Goal: Transaction & Acquisition: Purchase product/service

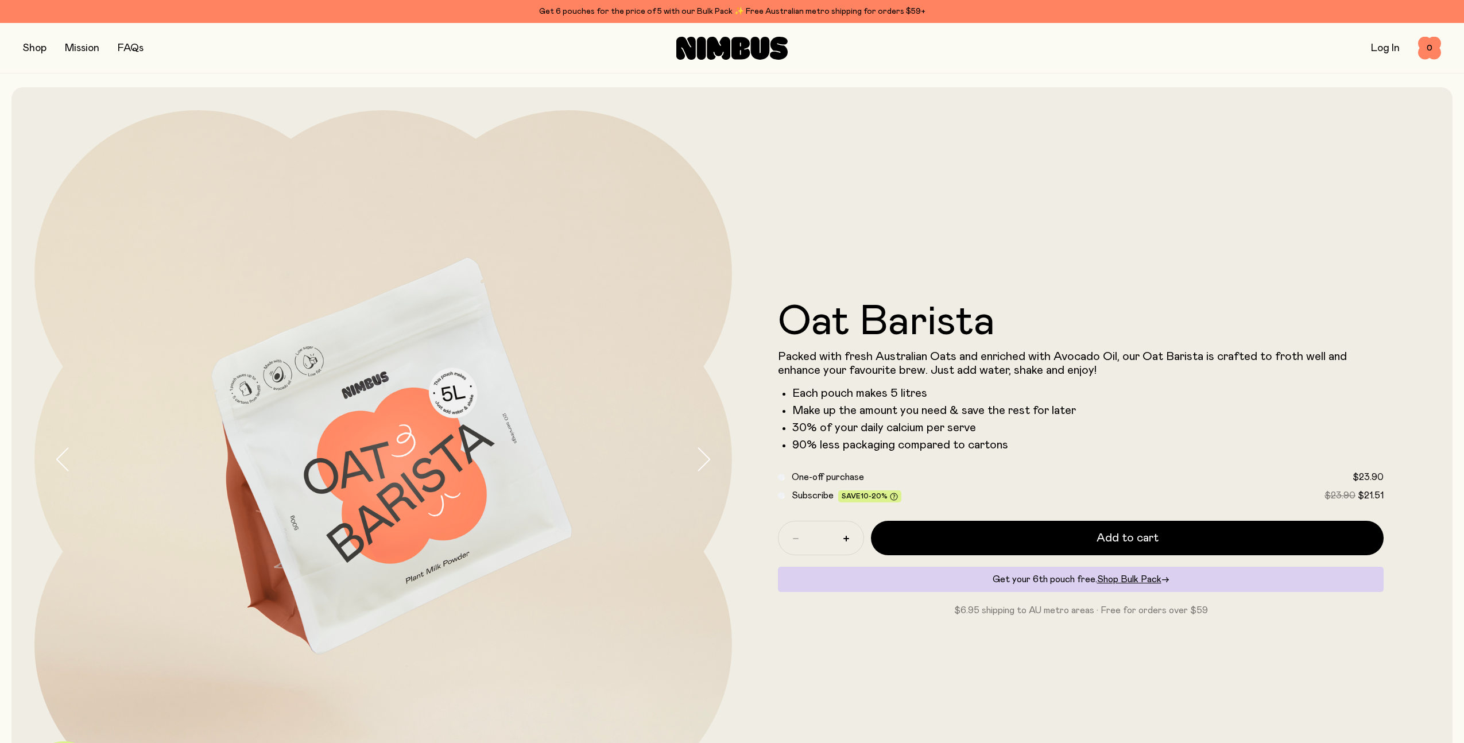
click at [38, 47] on button "button" at bounding box center [35, 48] width 24 height 16
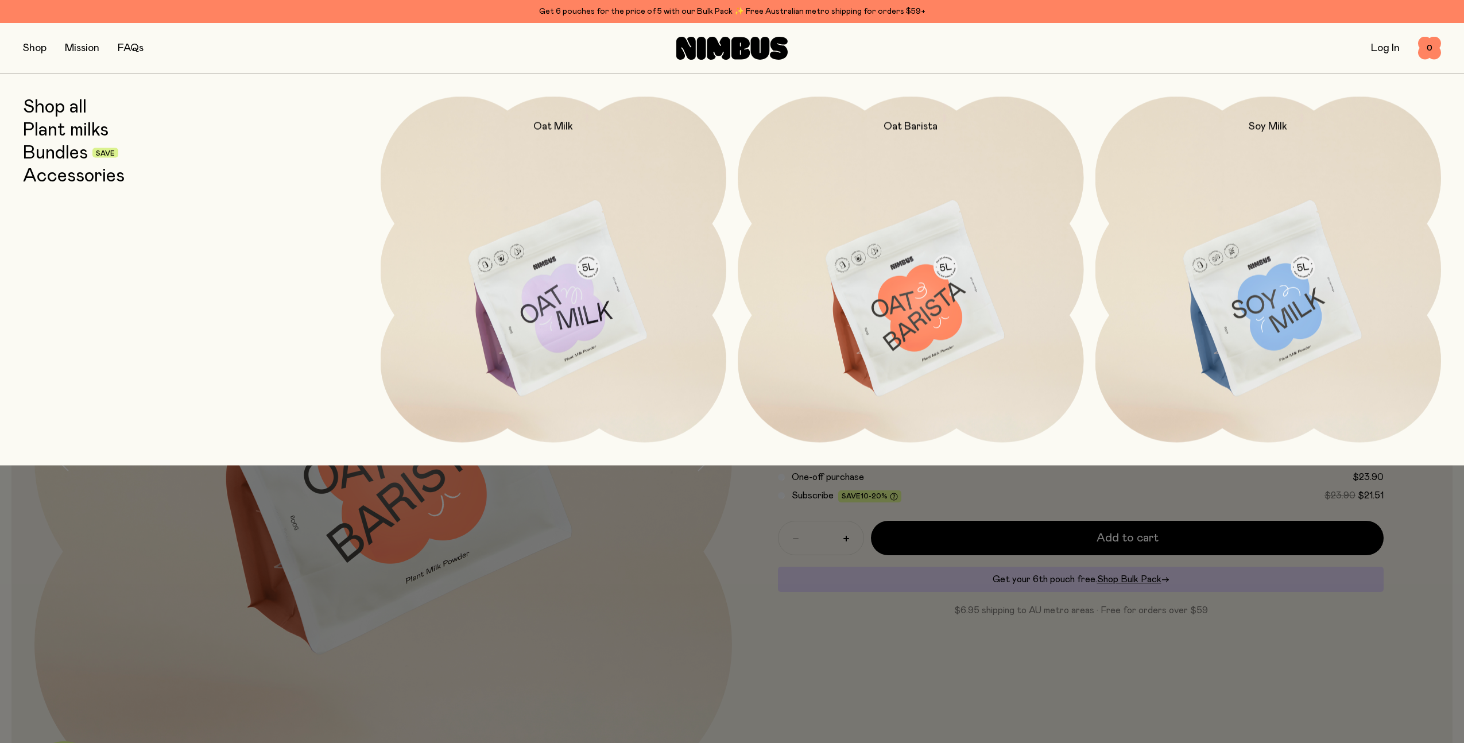
click at [51, 107] on link "Shop all" at bounding box center [55, 106] width 64 height 21
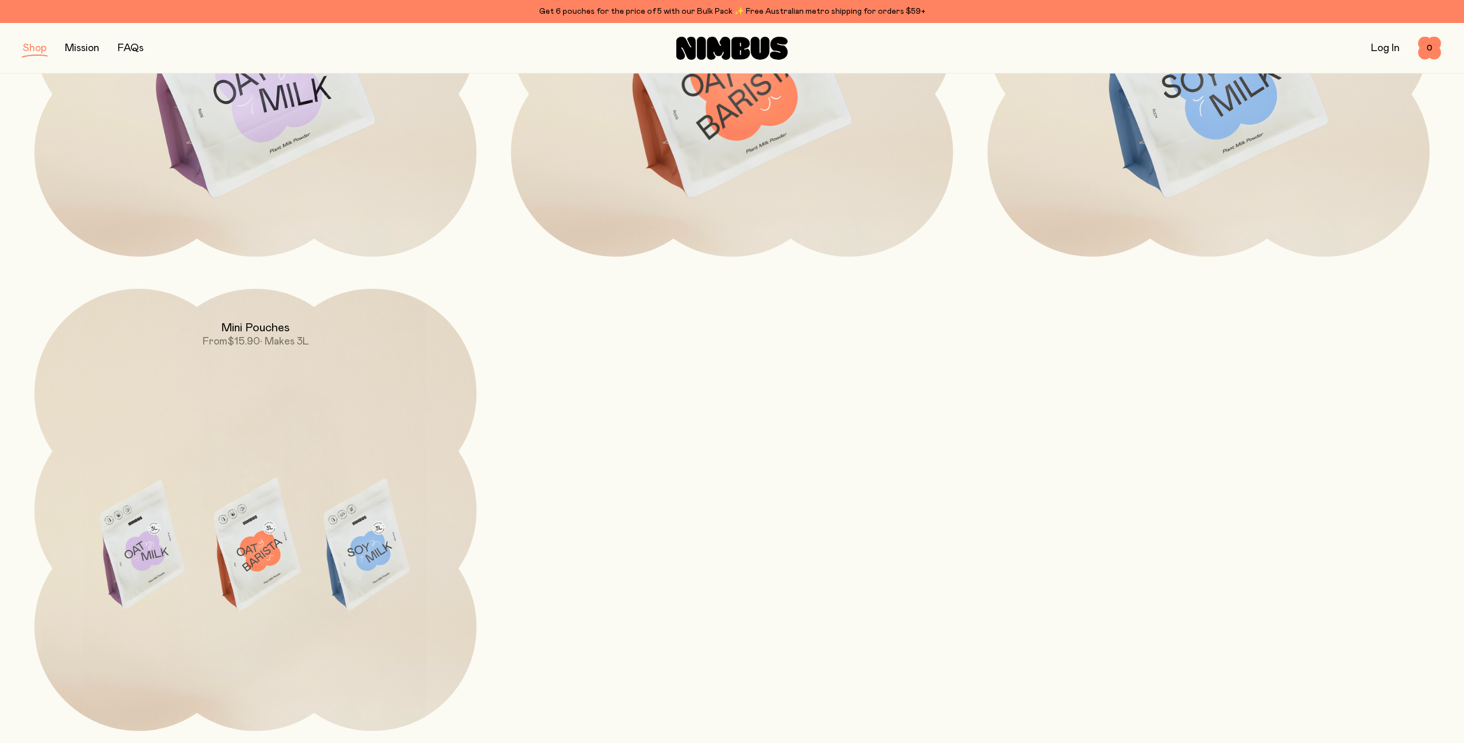
scroll to position [431, 0]
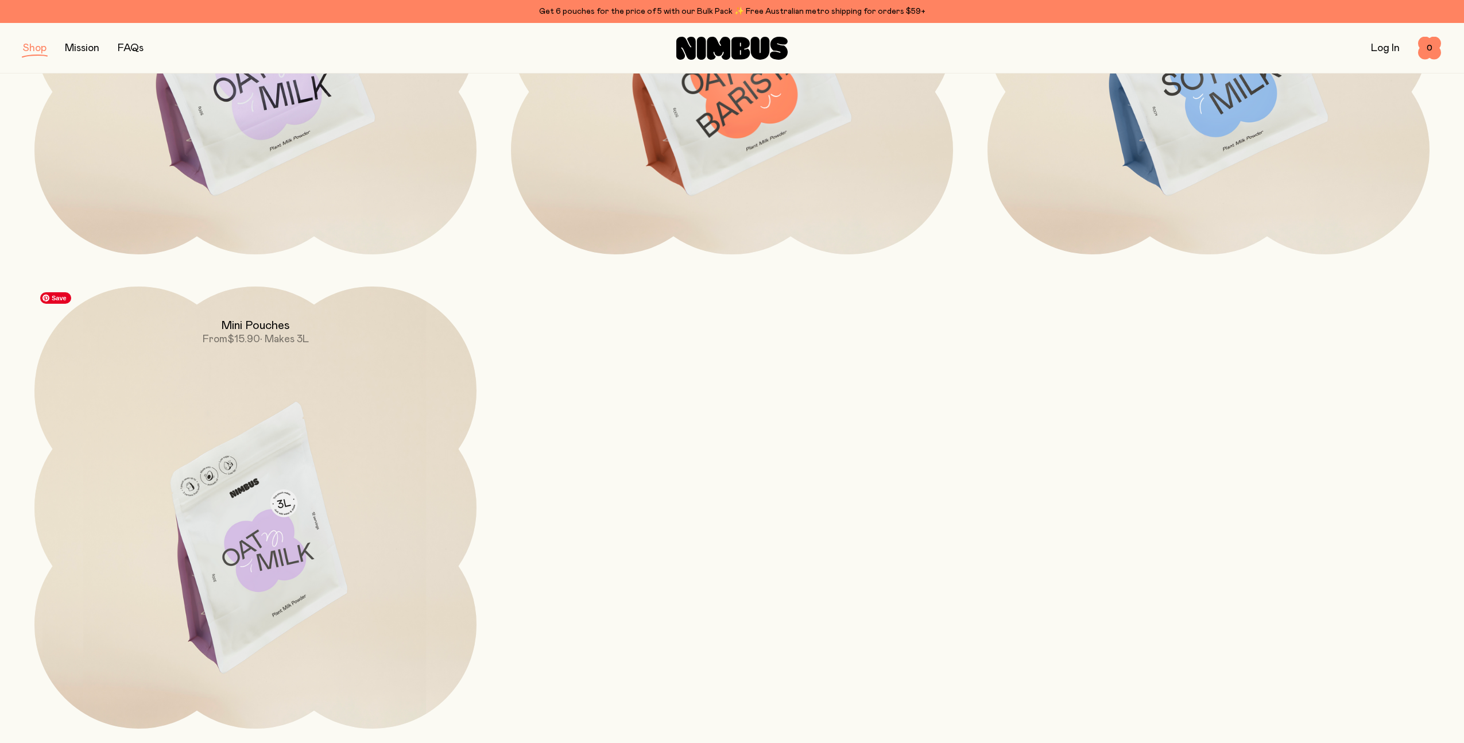
click at [281, 556] on img at bounding box center [255, 546] width 442 height 520
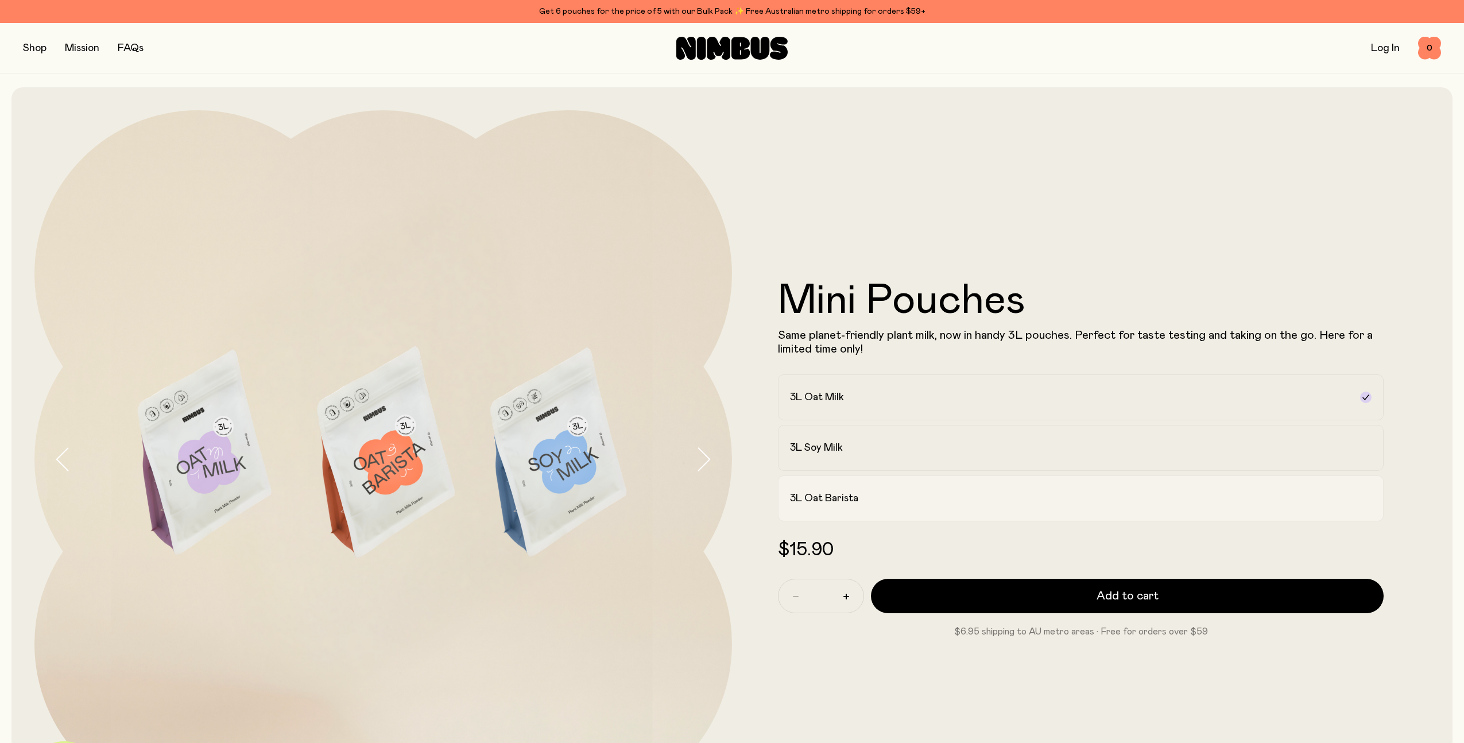
click at [996, 494] on div "3L Oat Barista" at bounding box center [1070, 498] width 561 height 14
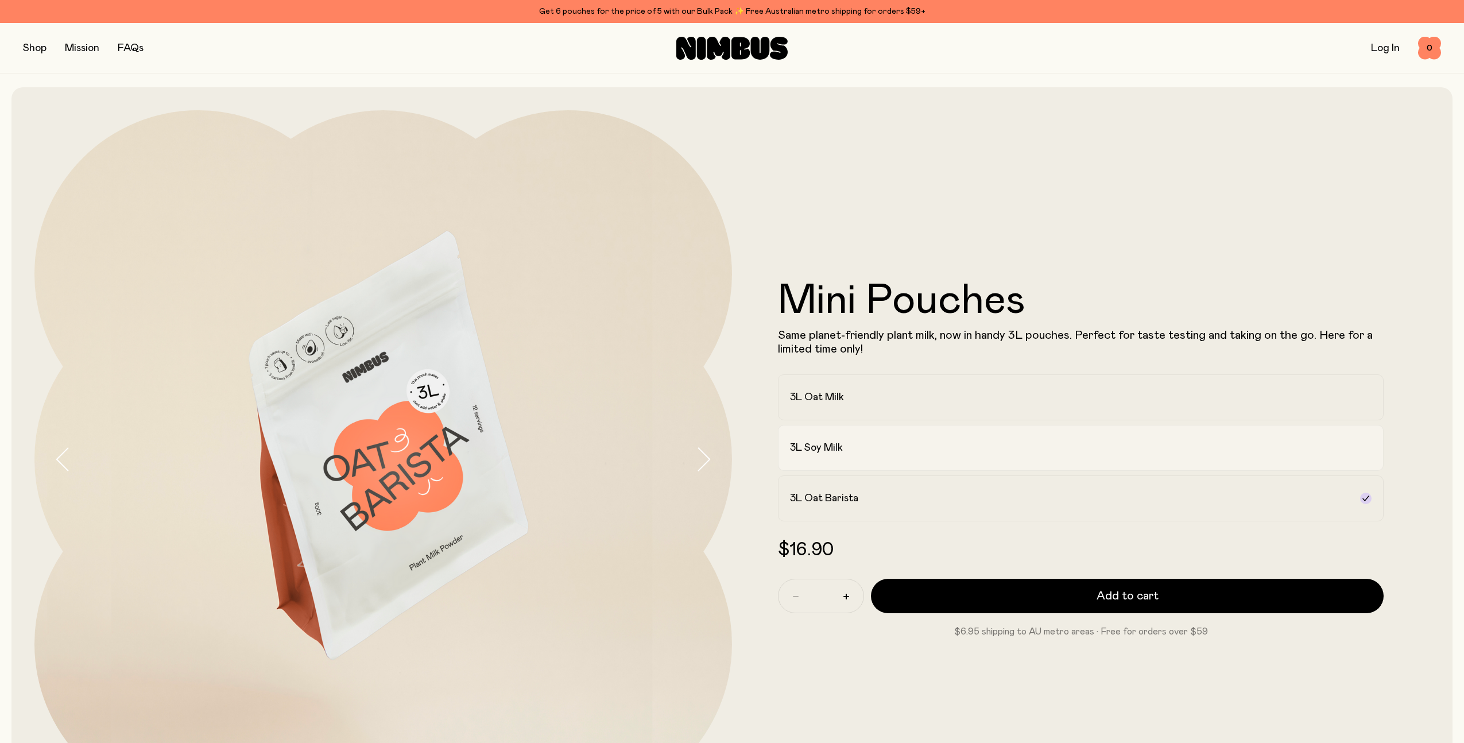
click at [998, 458] on label "3L Soy Milk" at bounding box center [1081, 448] width 606 height 46
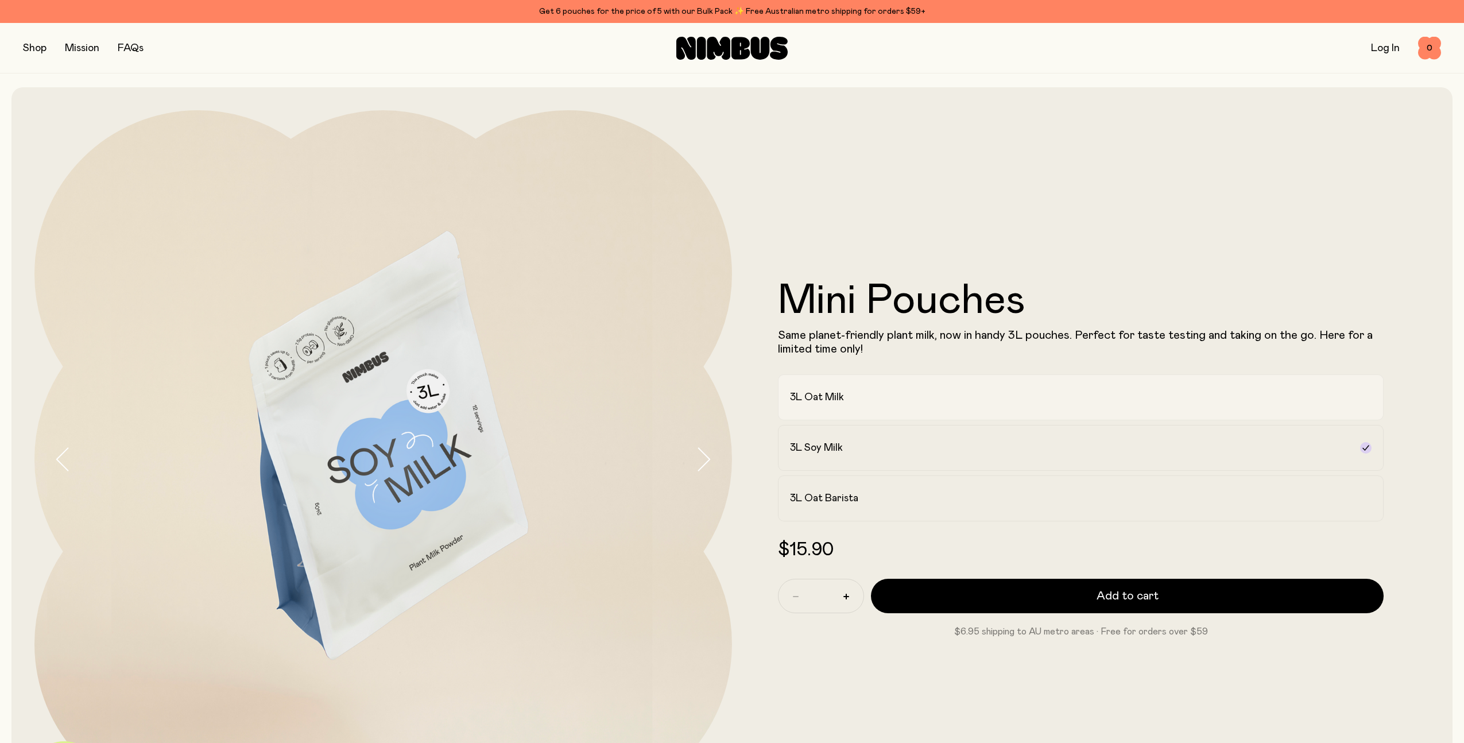
click at [1003, 406] on label "3L Oat Milk" at bounding box center [1081, 397] width 606 height 46
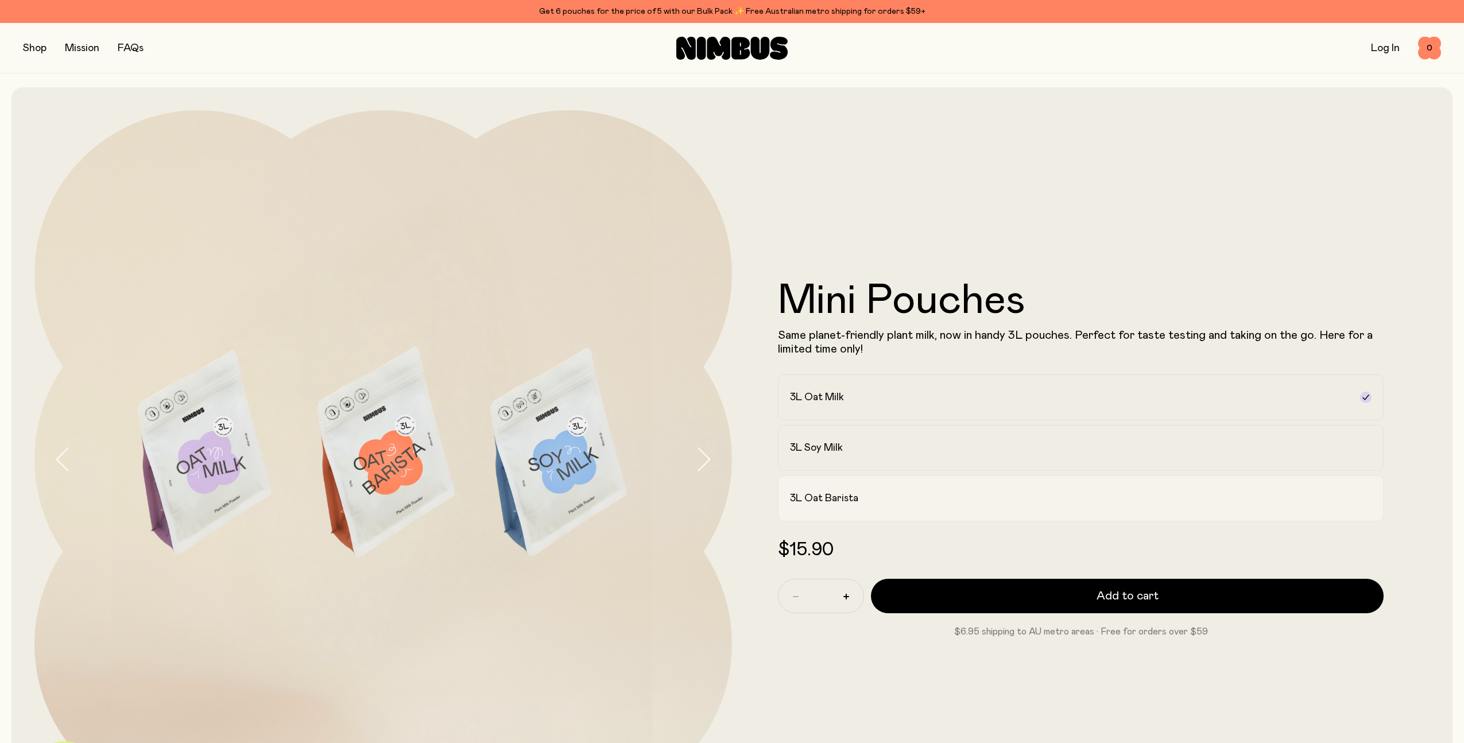
click at [1002, 498] on div "3L Oat Barista" at bounding box center [1070, 498] width 561 height 14
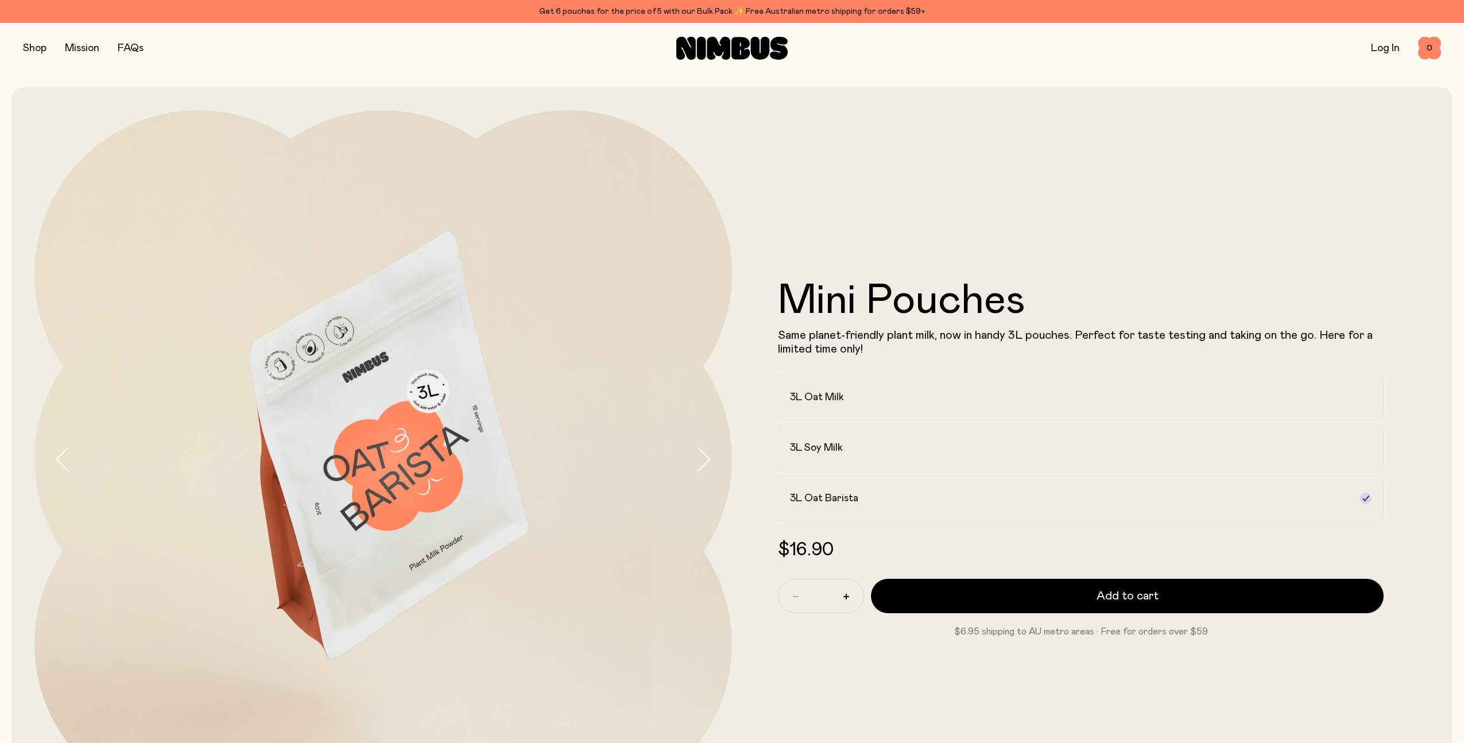
click at [42, 48] on button "button" at bounding box center [35, 48] width 24 height 16
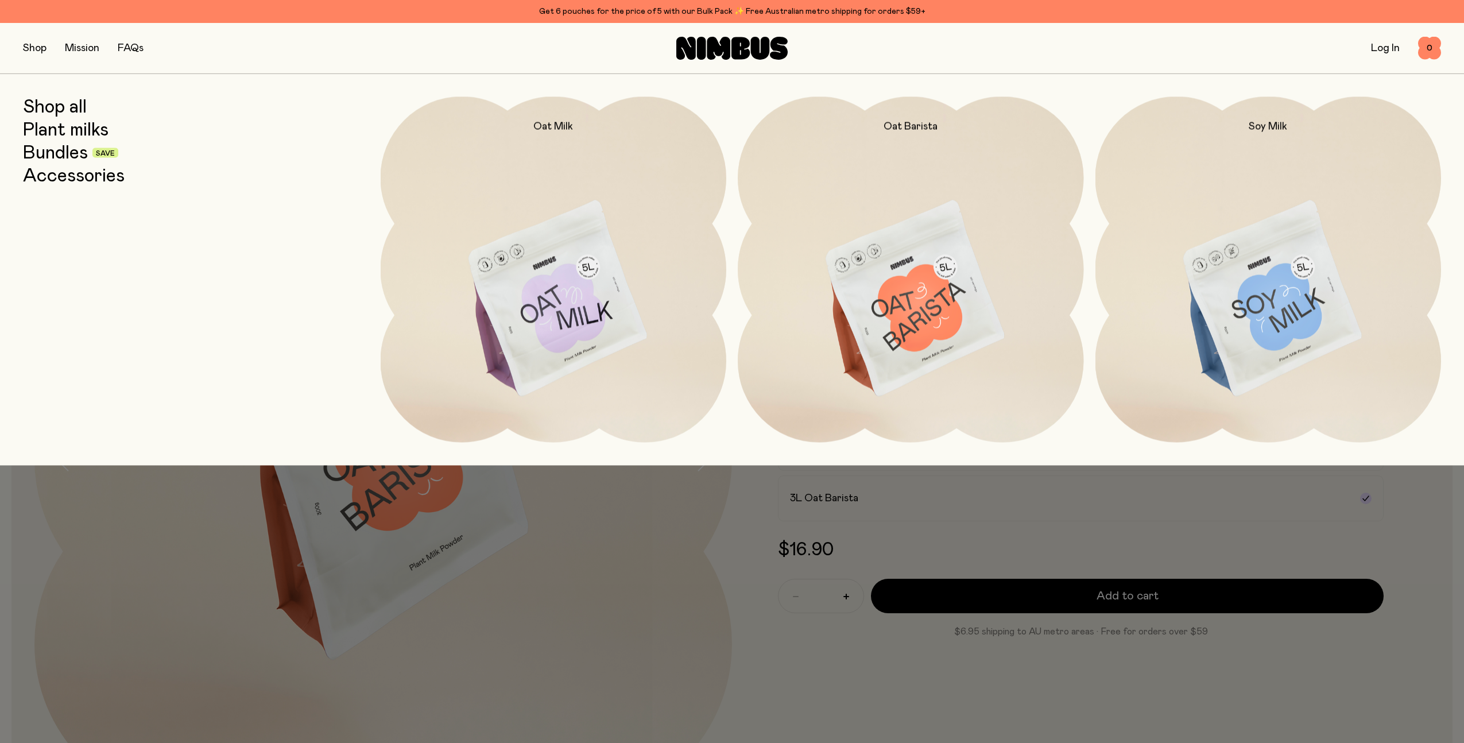
click at [68, 179] on link "Accessories" at bounding box center [74, 175] width 102 height 21
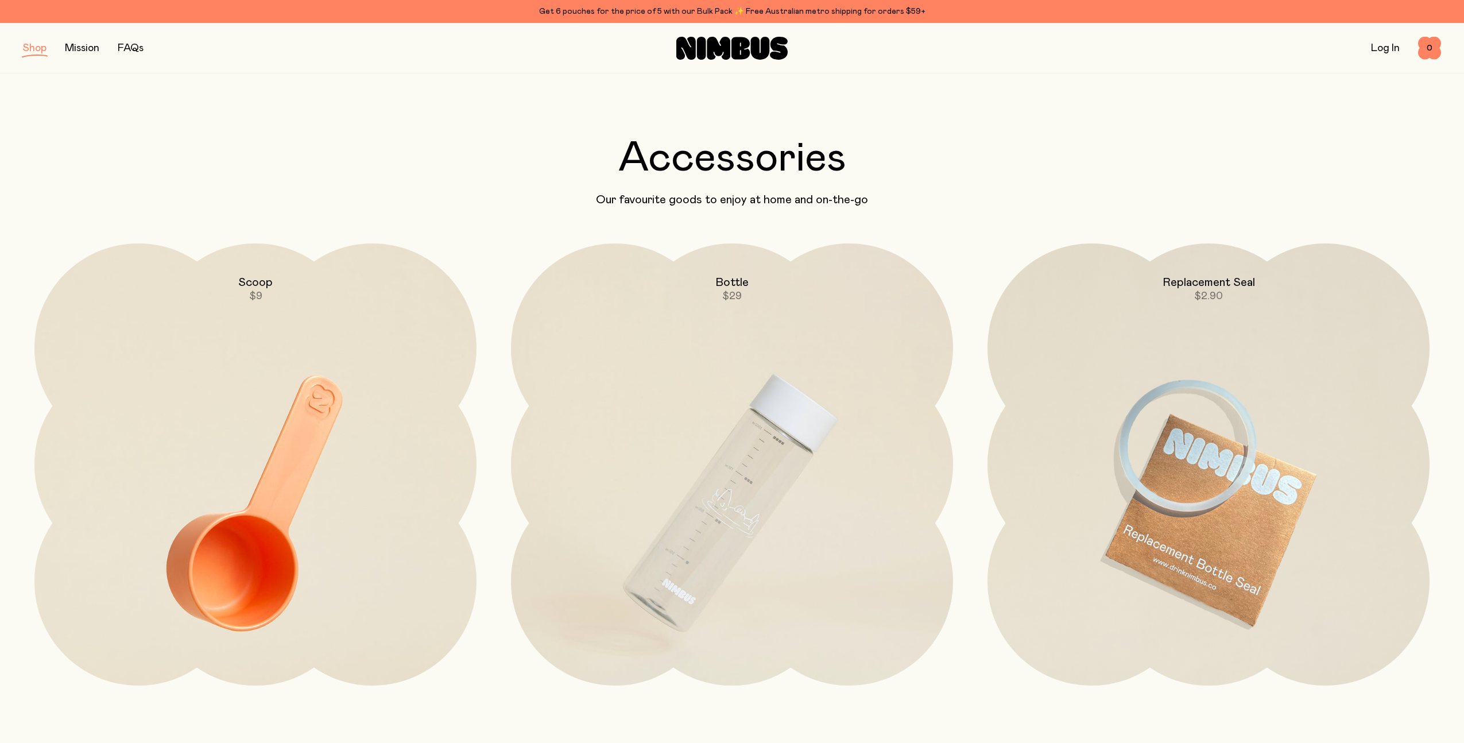
click at [25, 47] on button "button" at bounding box center [35, 48] width 24 height 16
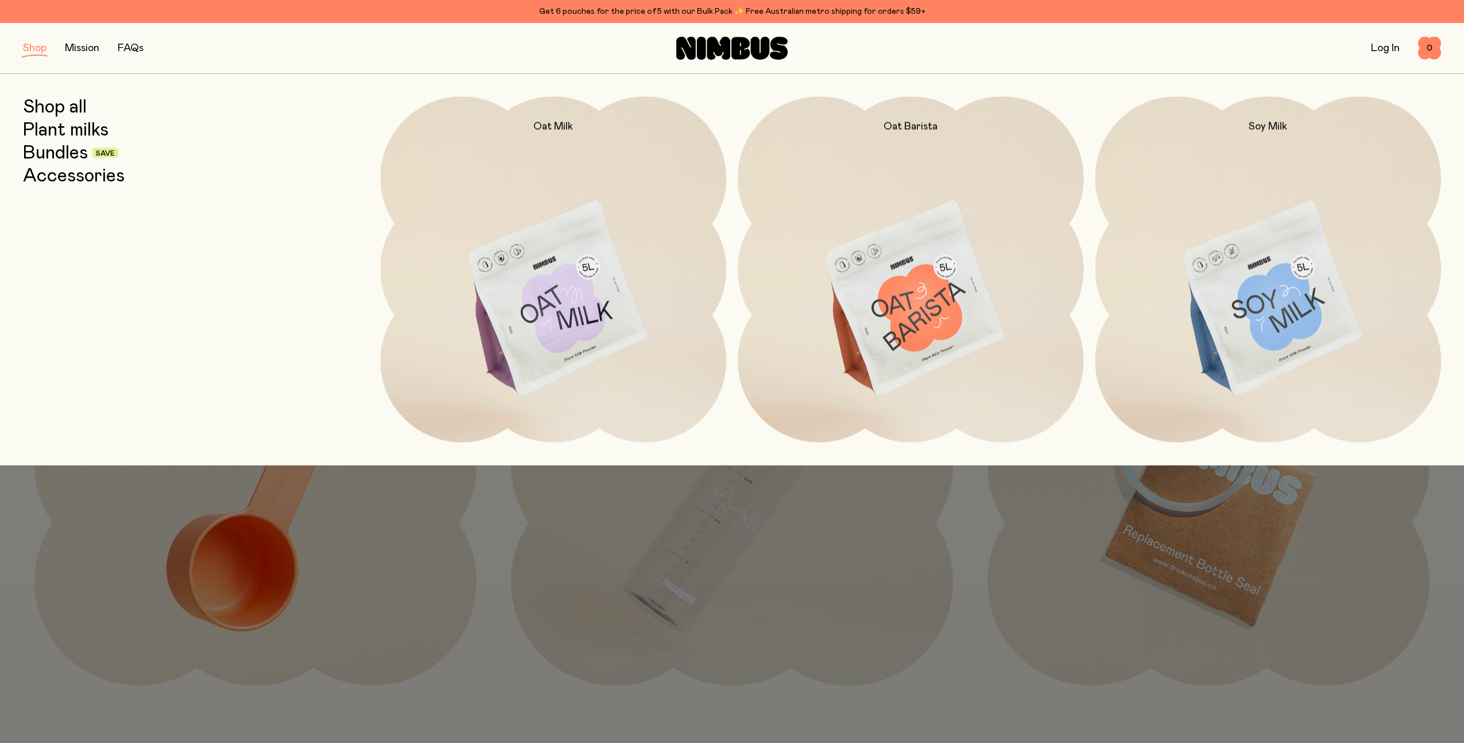
click at [64, 129] on link "Plant milks" at bounding box center [66, 129] width 86 height 21
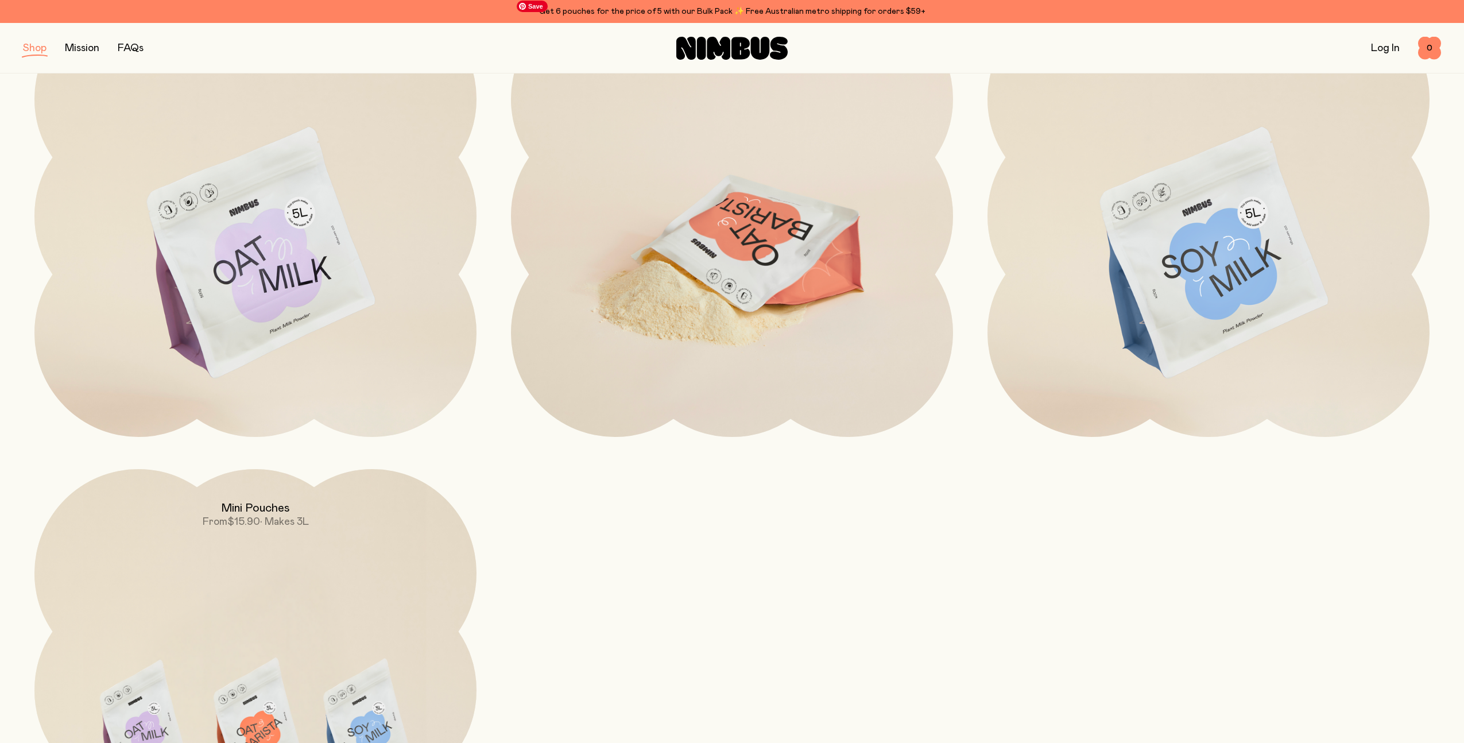
scroll to position [503, 0]
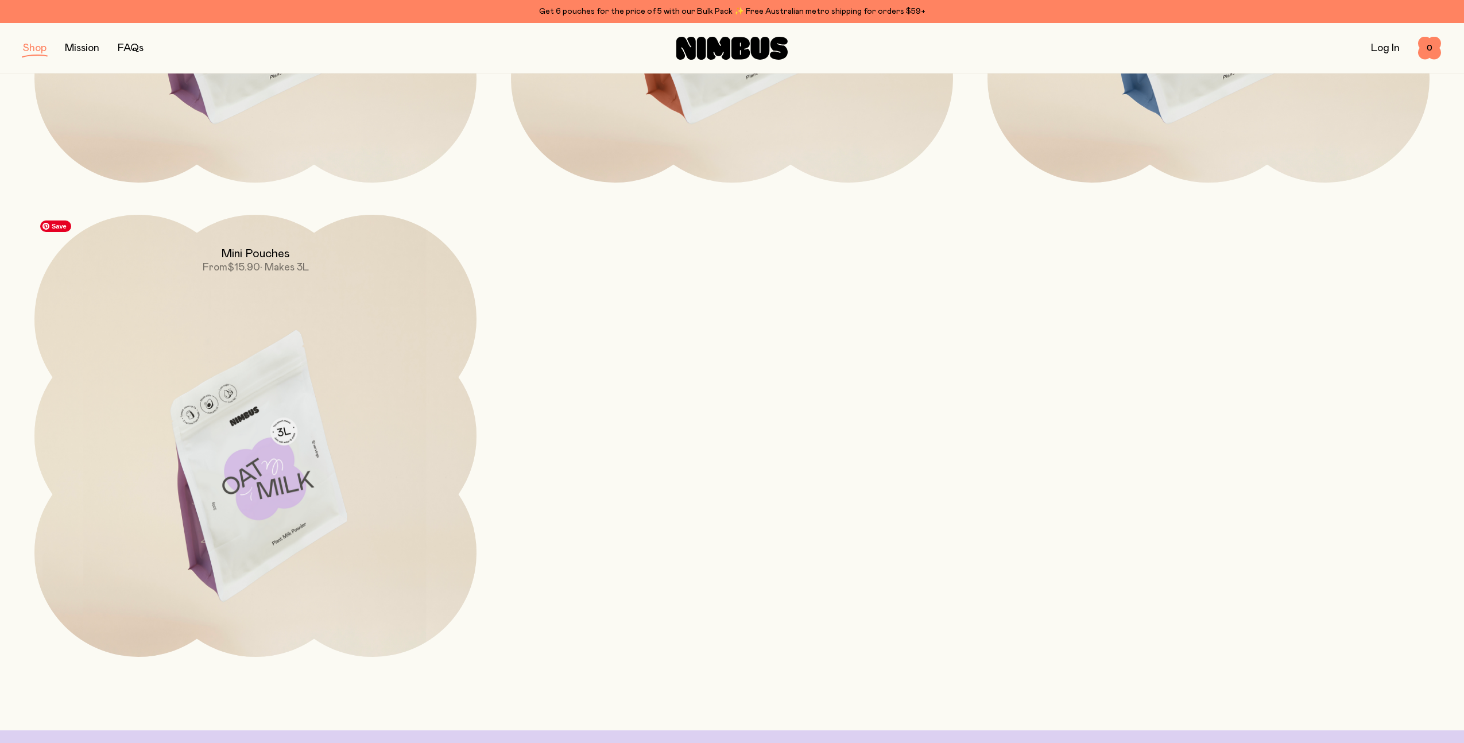
click at [333, 452] on img at bounding box center [255, 475] width 442 height 520
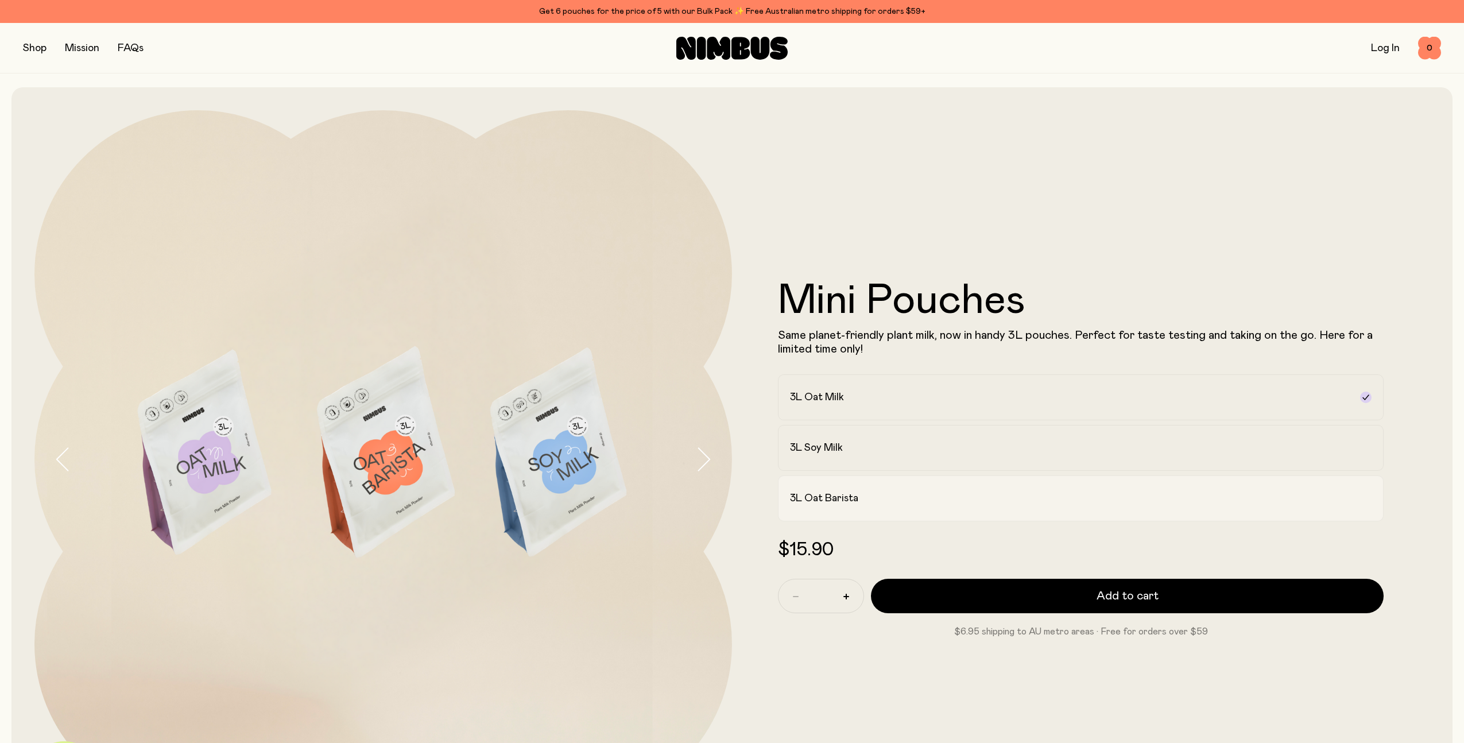
click at [992, 494] on div "3L Oat Barista" at bounding box center [1070, 498] width 561 height 14
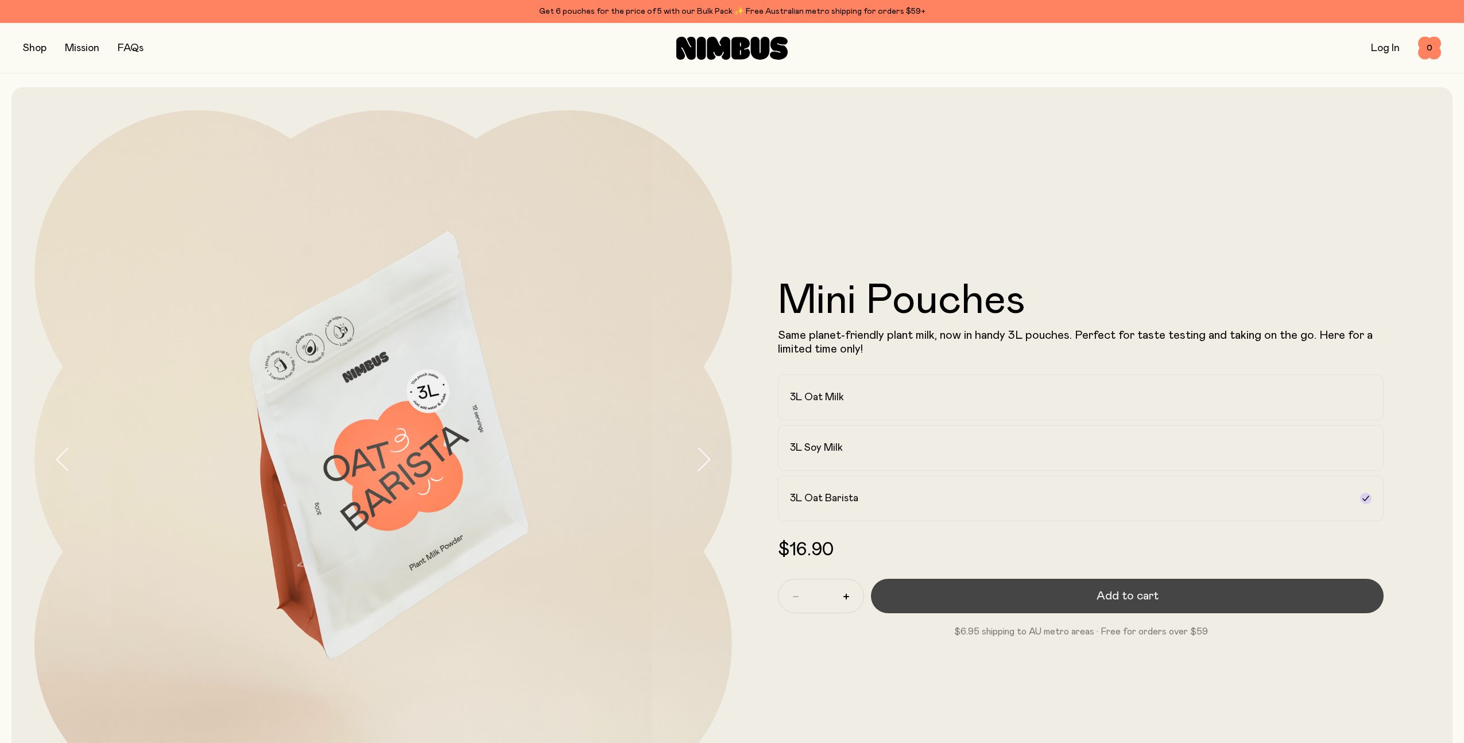
click at [1163, 606] on button "Add to cart" at bounding box center [1127, 596] width 513 height 34
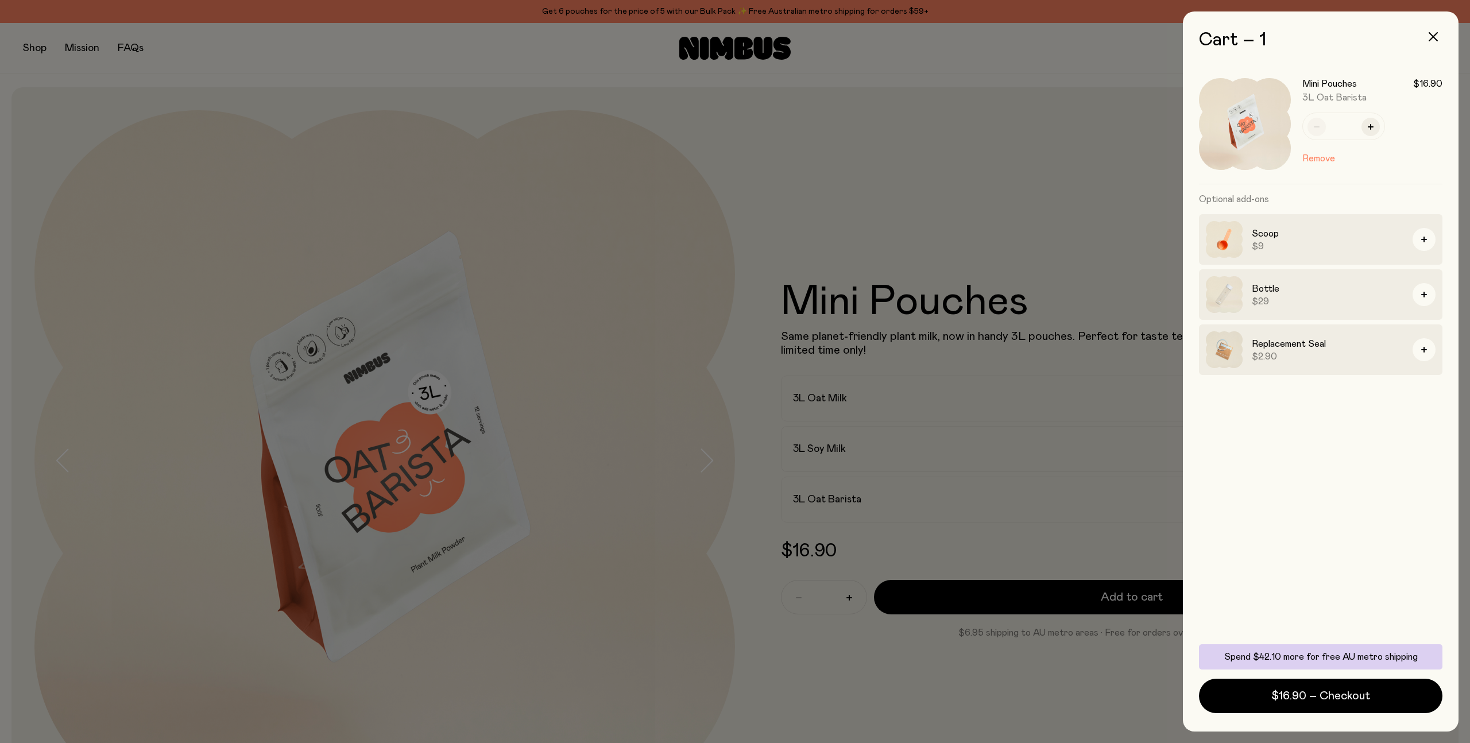
click at [38, 52] on div at bounding box center [735, 371] width 1470 height 743
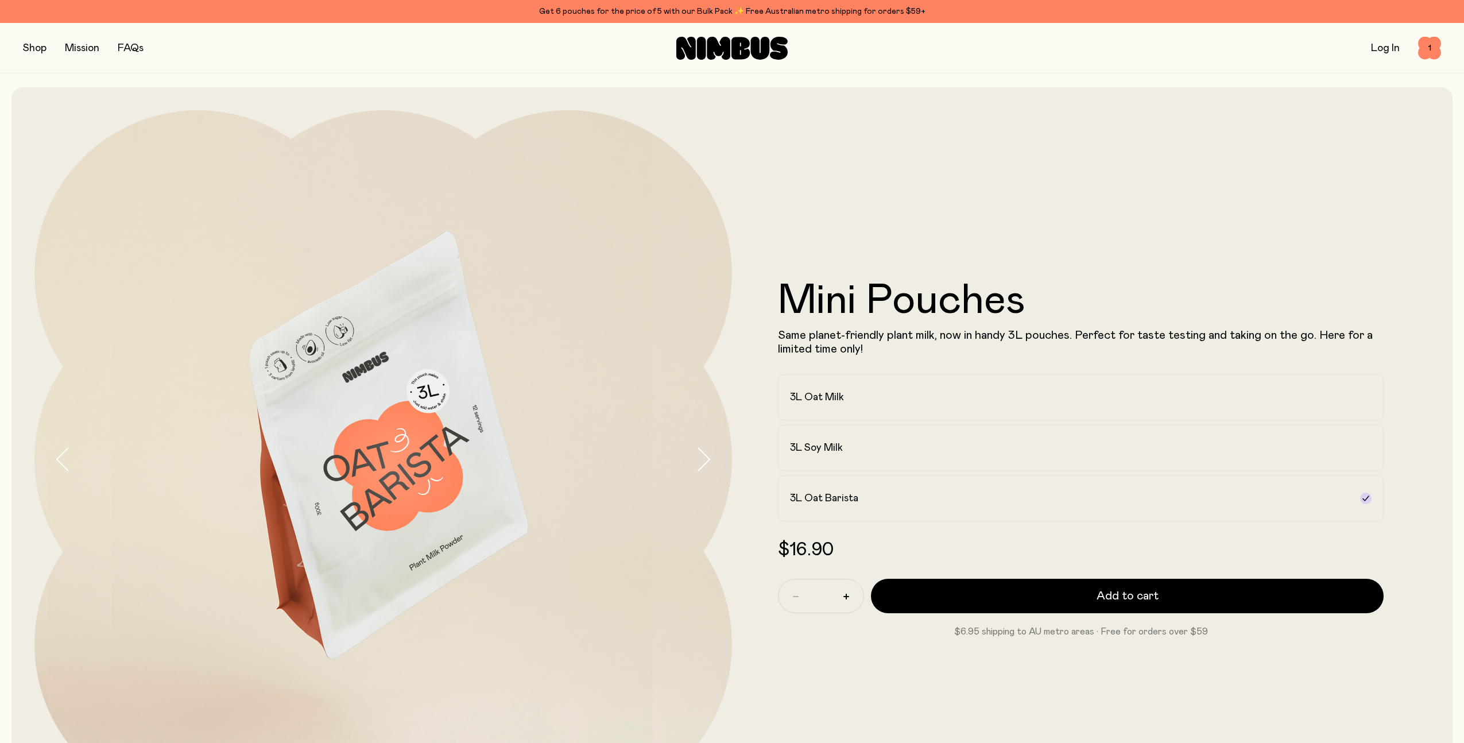
click at [38, 46] on div at bounding box center [732, 371] width 1464 height 743
click at [38, 46] on button "button" at bounding box center [35, 48] width 24 height 16
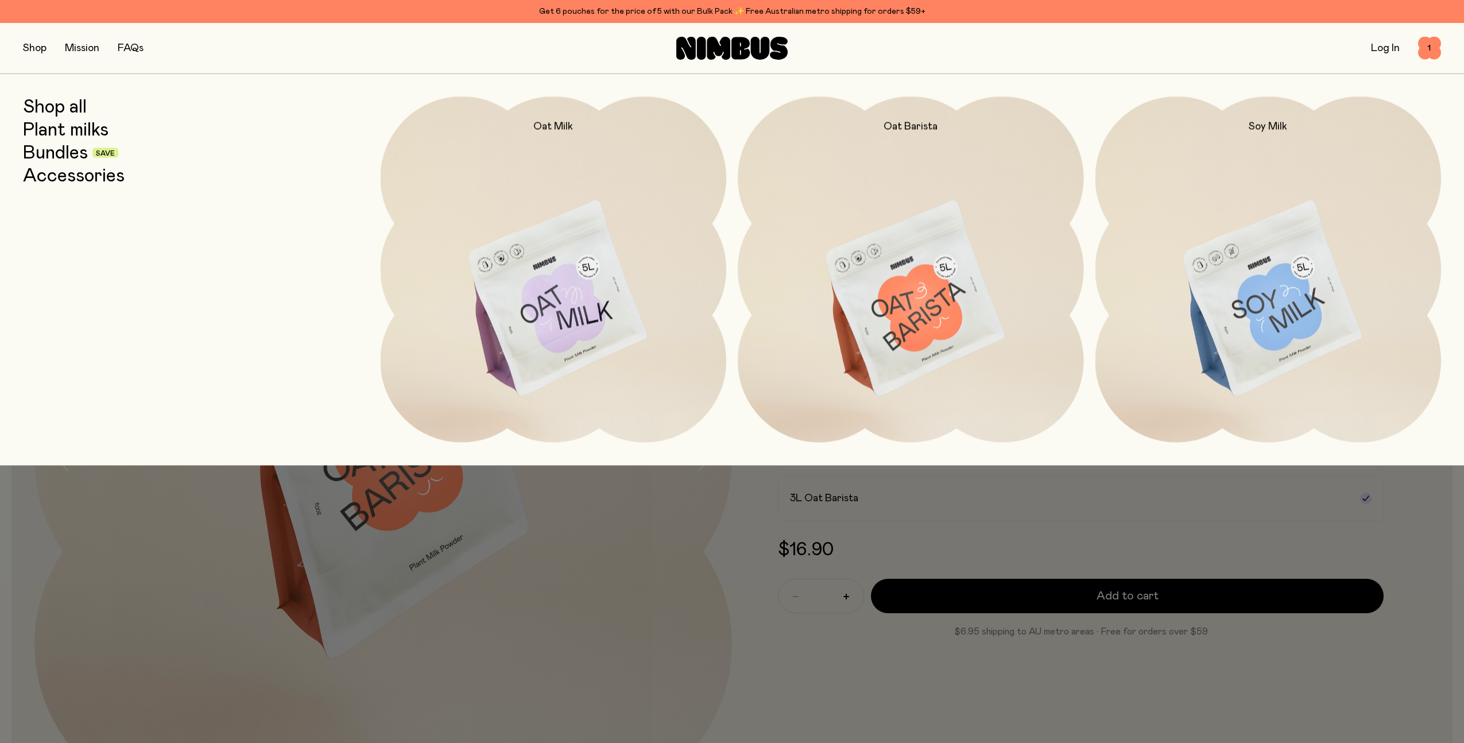
click at [57, 107] on link "Shop all" at bounding box center [55, 106] width 64 height 21
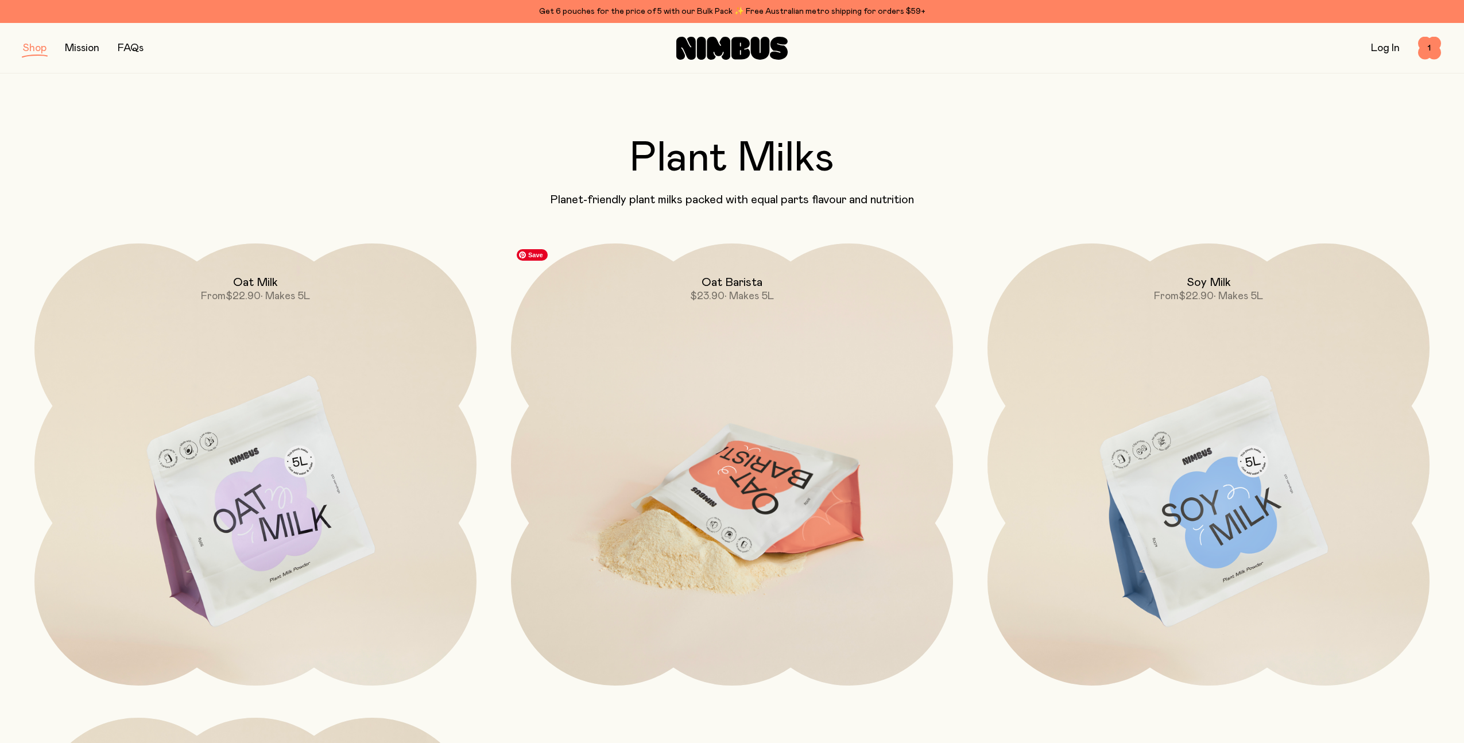
click at [841, 475] on img at bounding box center [732, 503] width 442 height 520
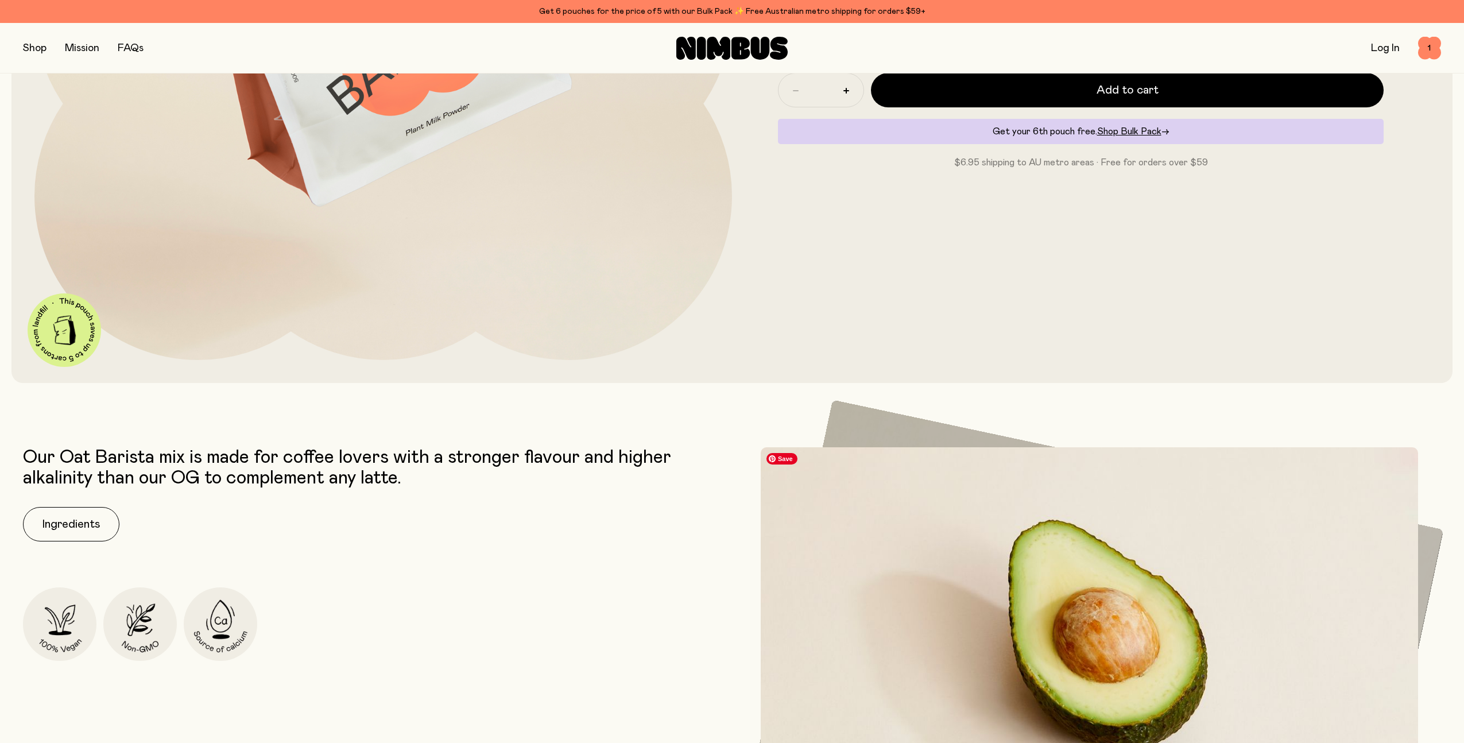
scroll to position [629, 0]
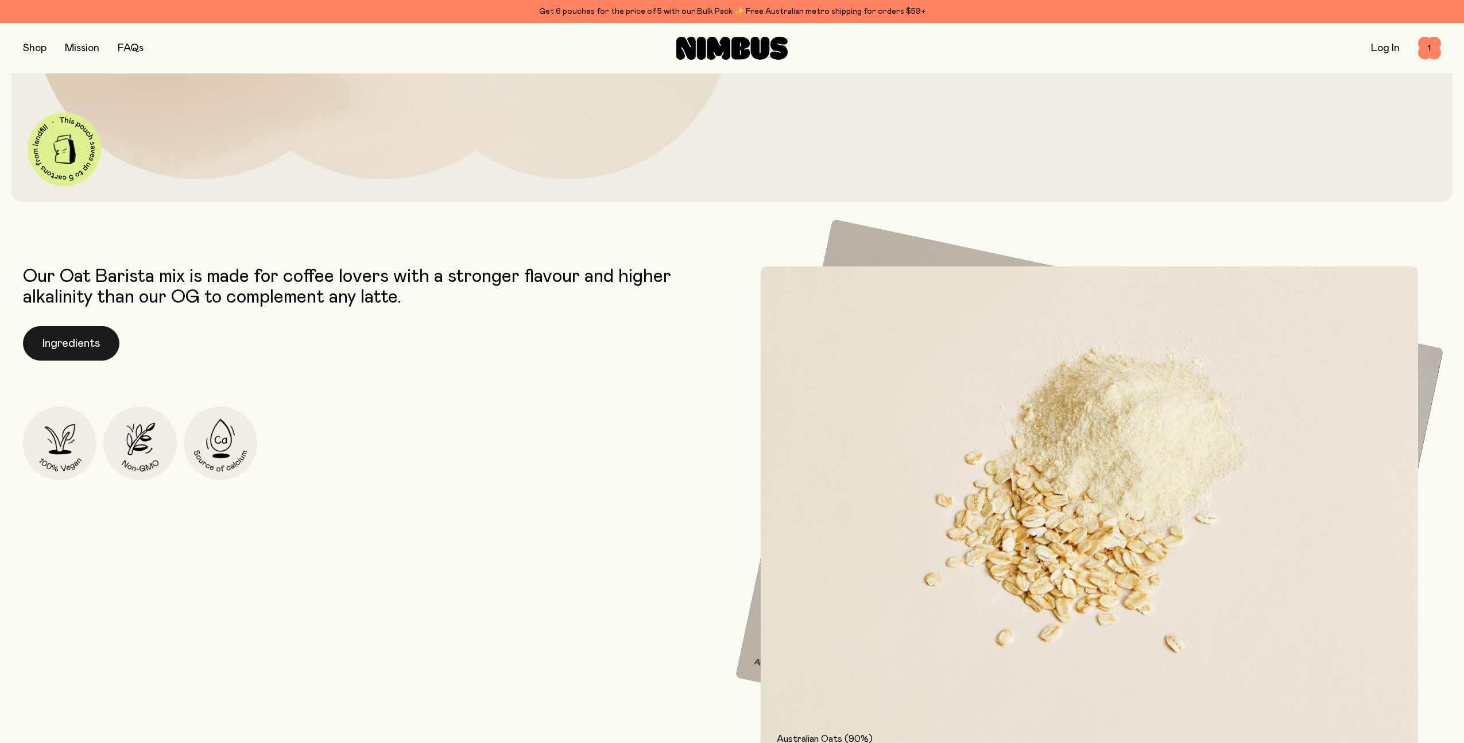
click at [73, 339] on button "Ingredients" at bounding box center [71, 343] width 96 height 34
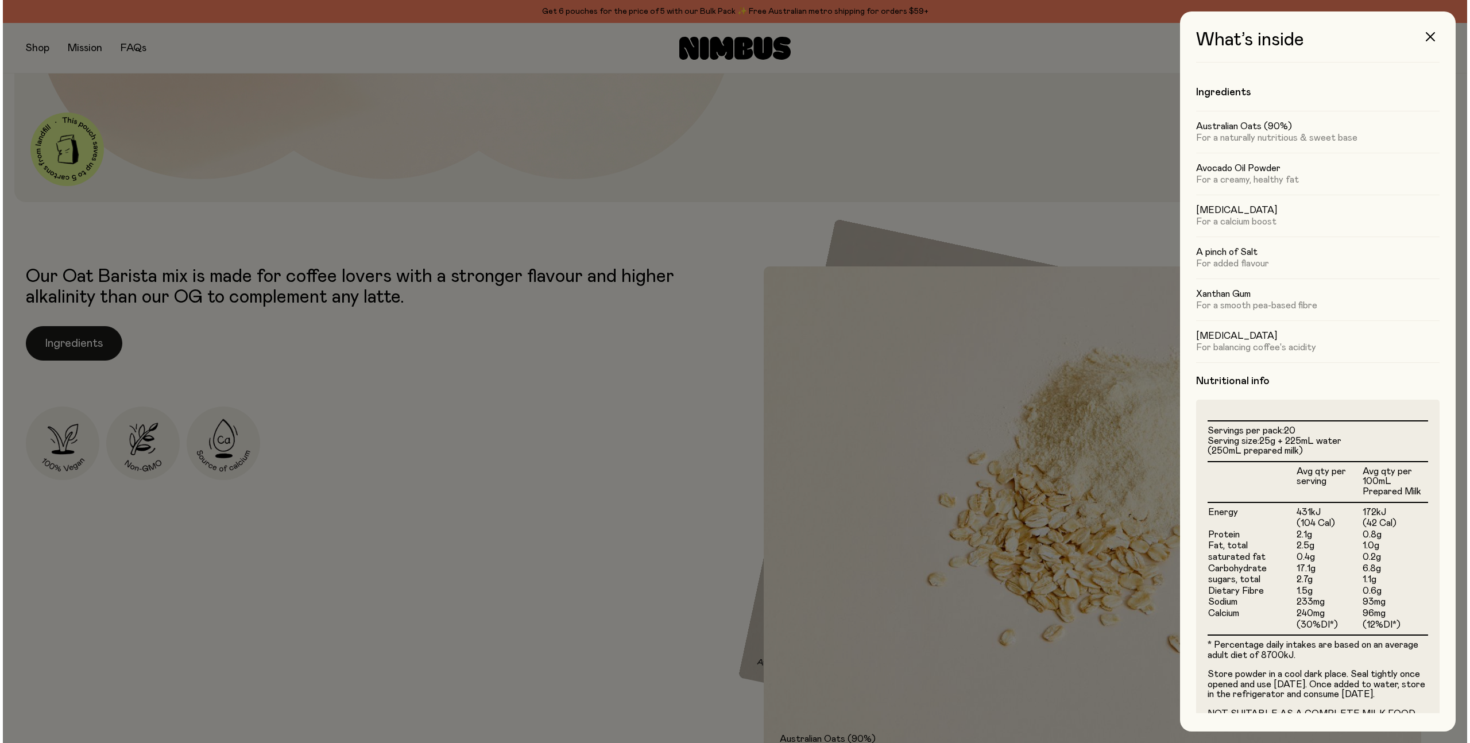
scroll to position [0, 0]
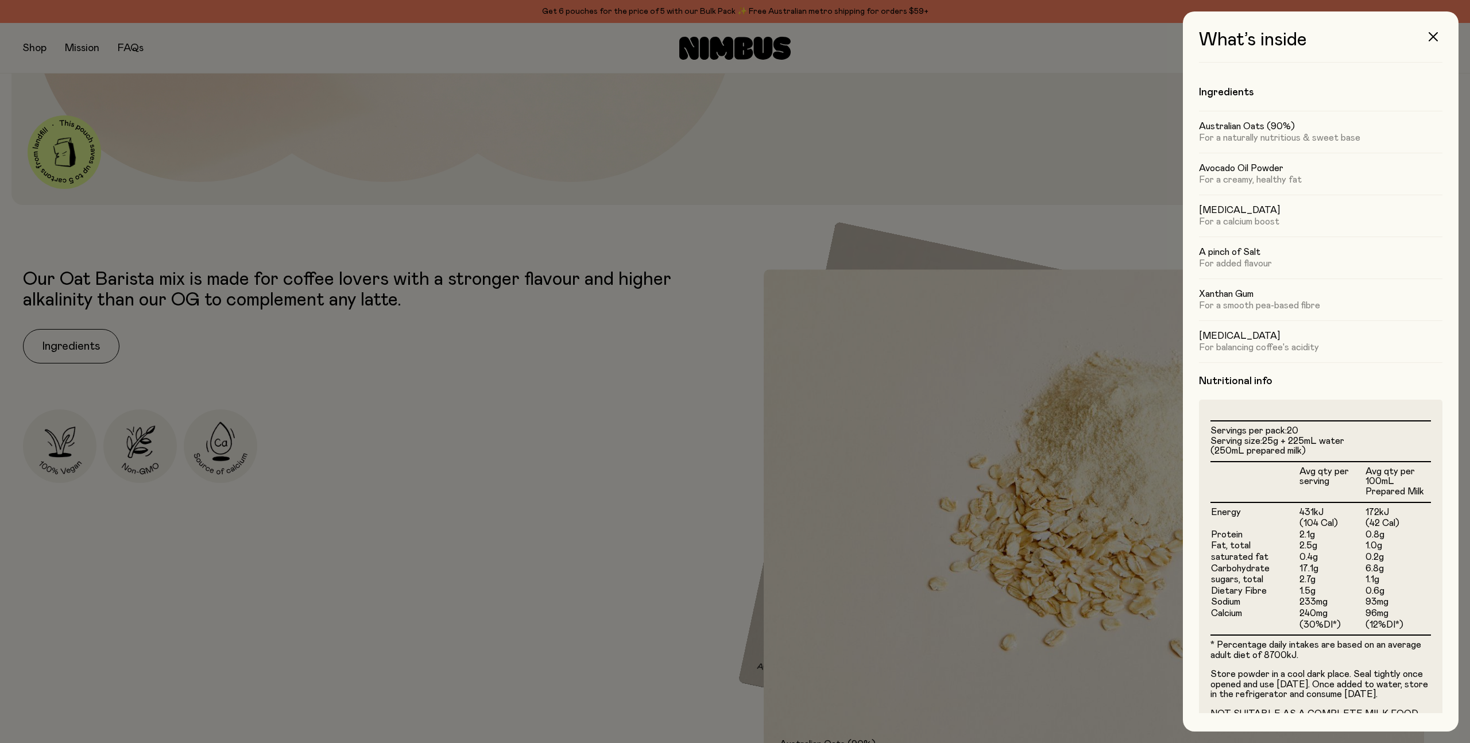
click at [740, 145] on div at bounding box center [735, 371] width 1470 height 743
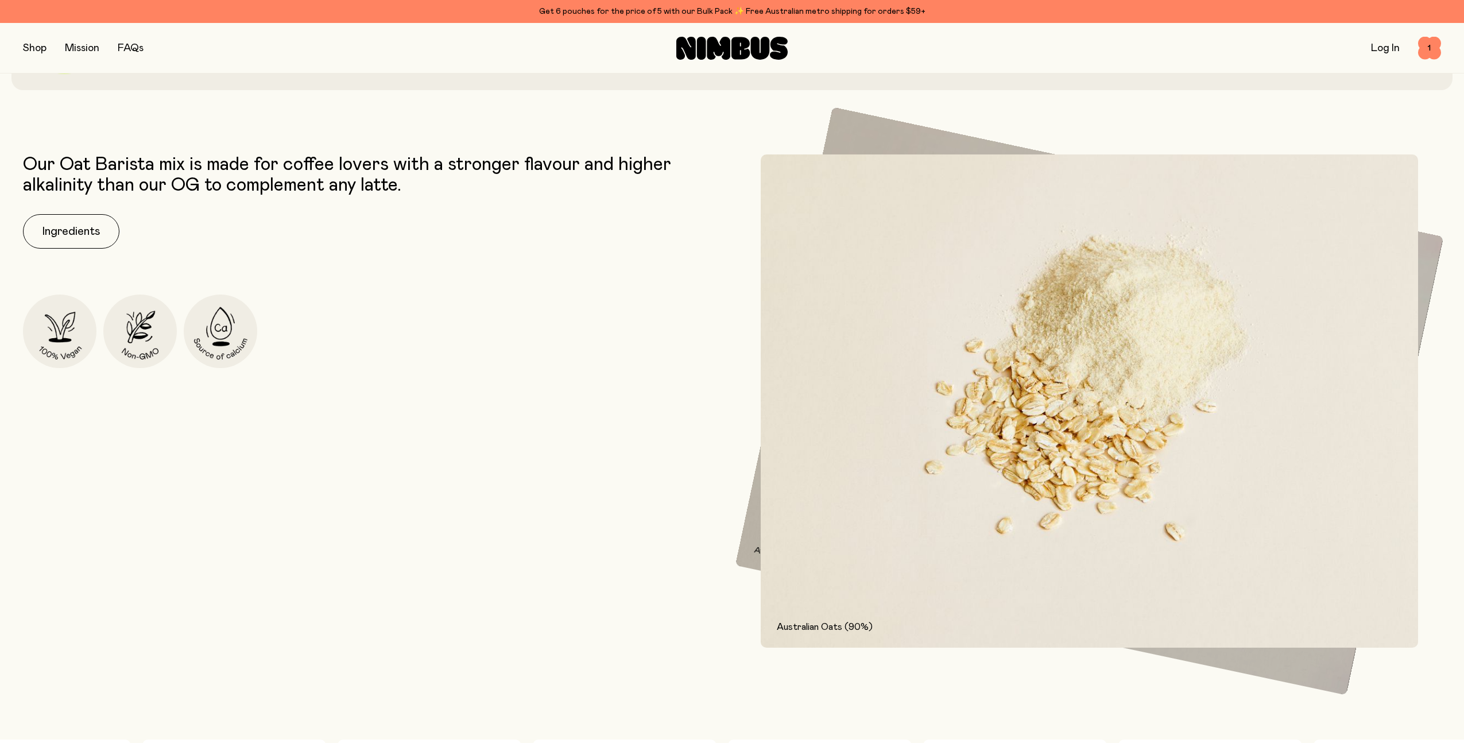
scroll to position [674, 0]
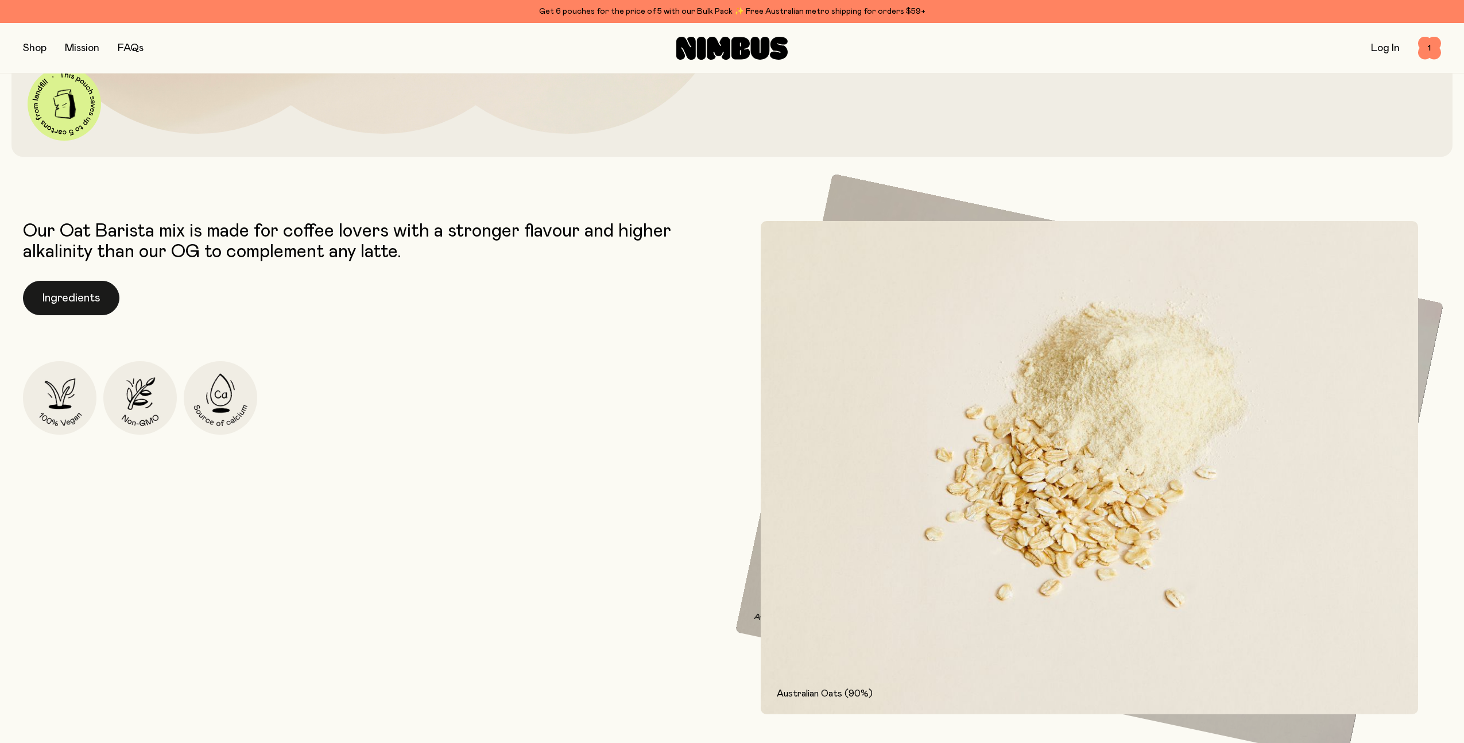
click at [80, 305] on button "Ingredients" at bounding box center [71, 298] width 96 height 34
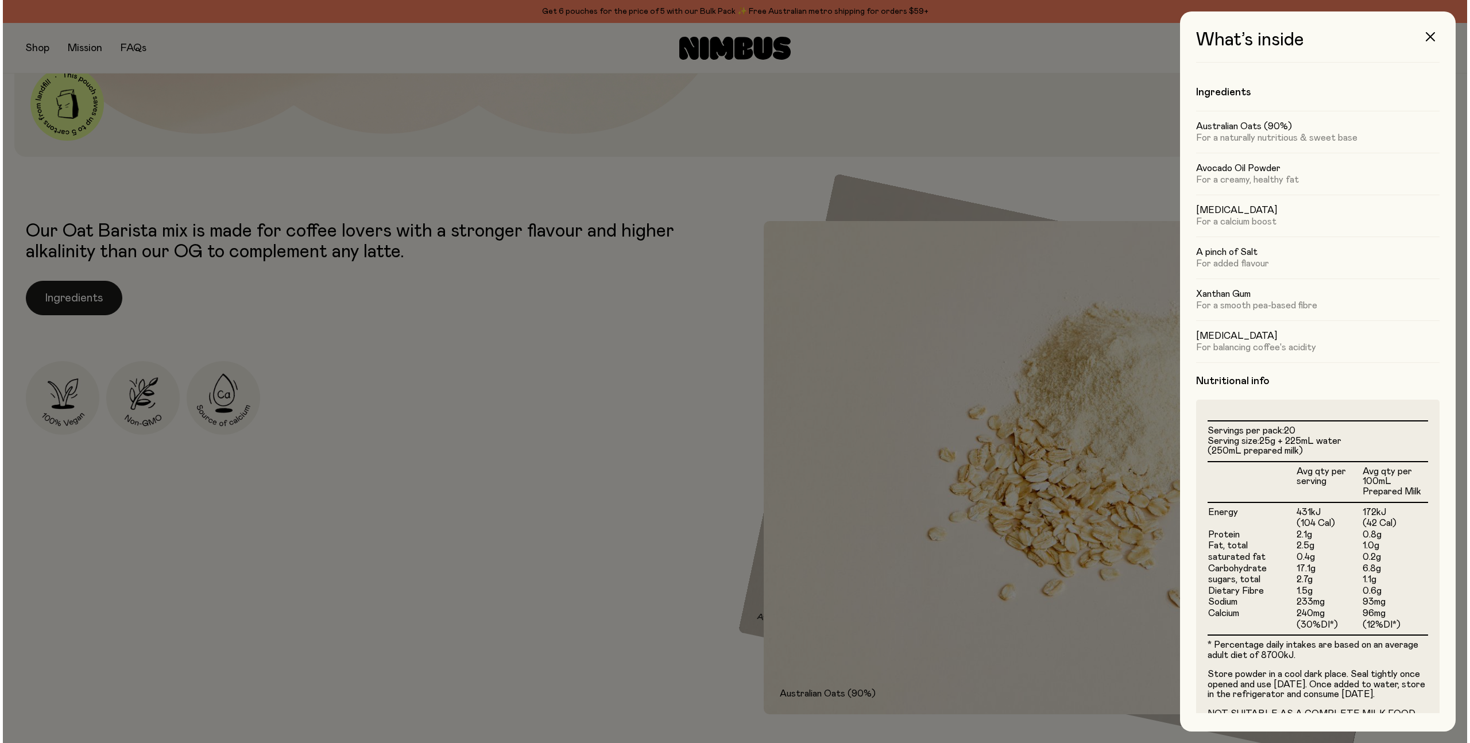
scroll to position [0, 0]
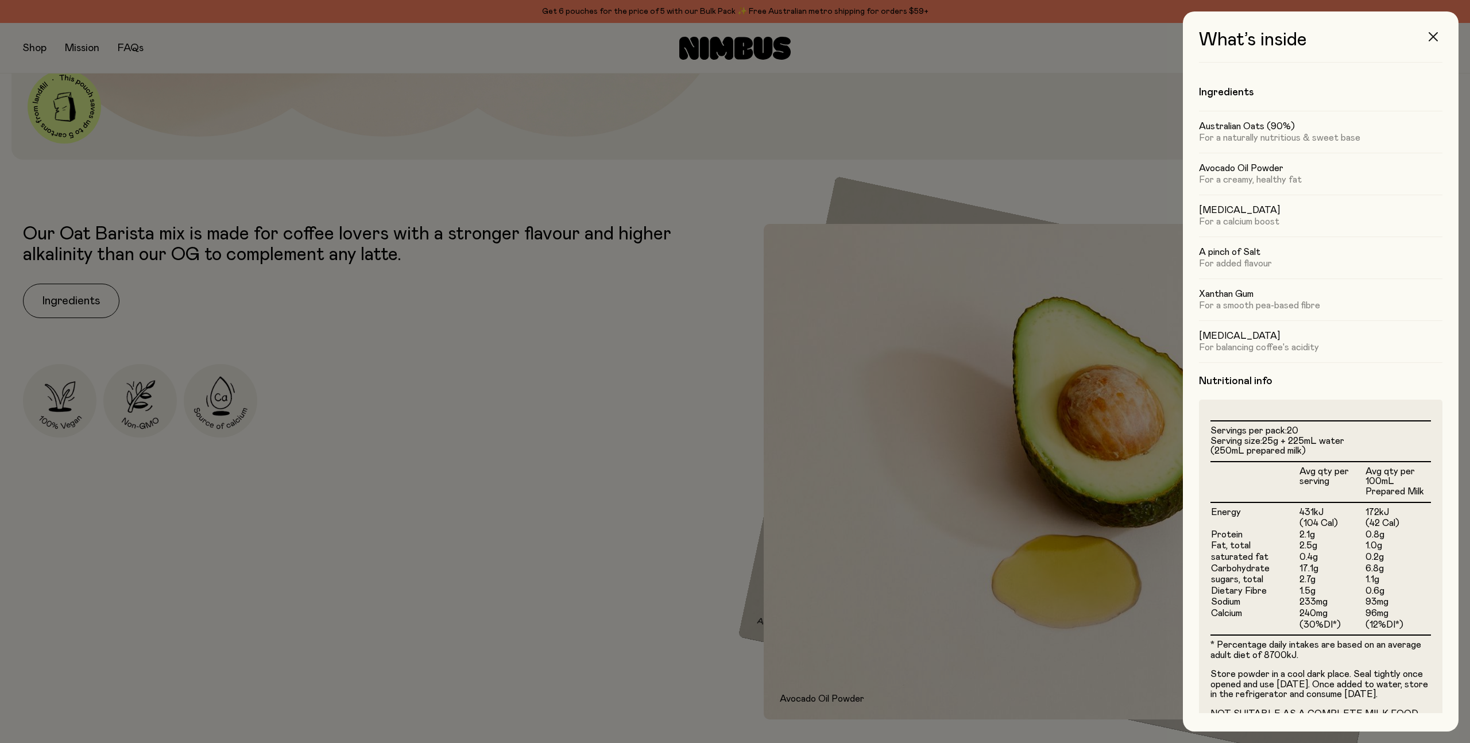
click at [1434, 32] on icon "button" at bounding box center [1432, 36] width 9 height 9
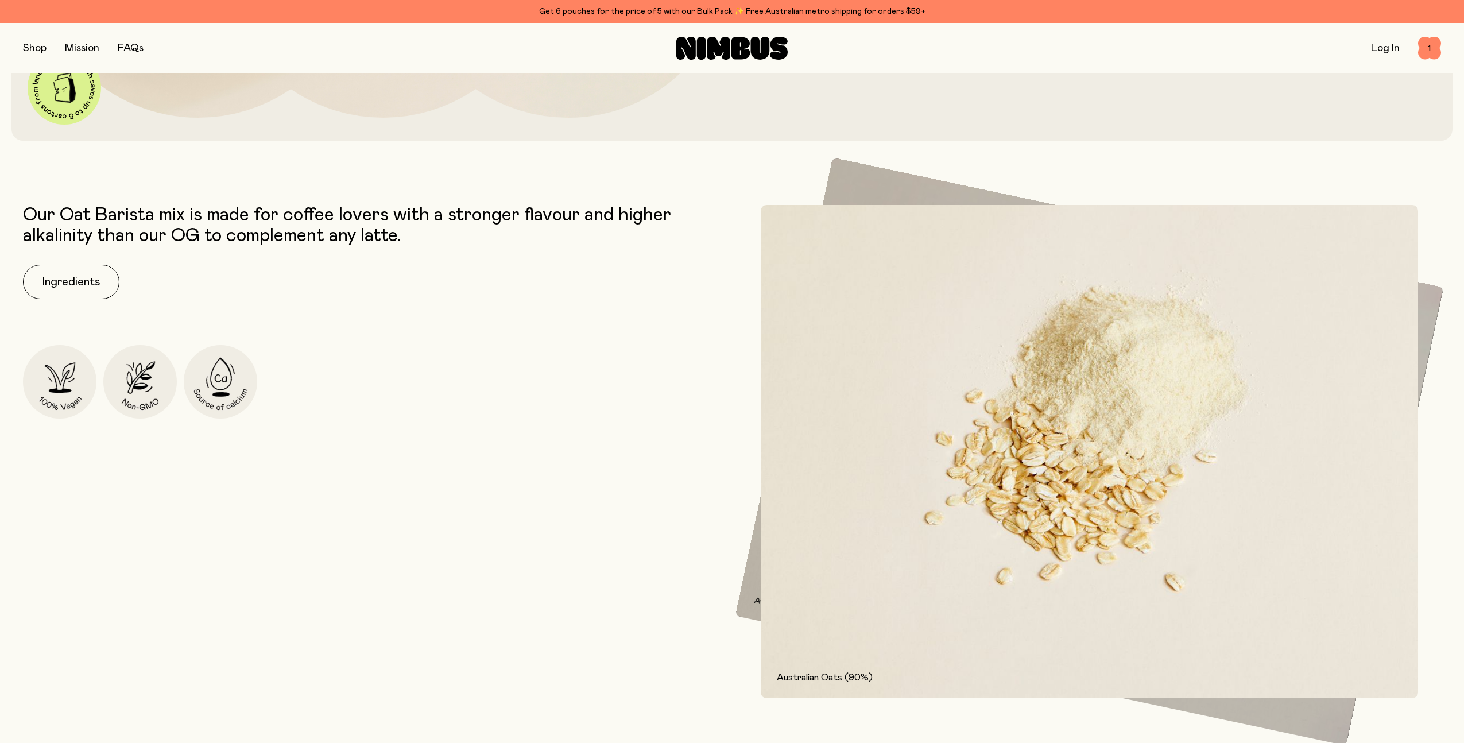
scroll to position [687, 0]
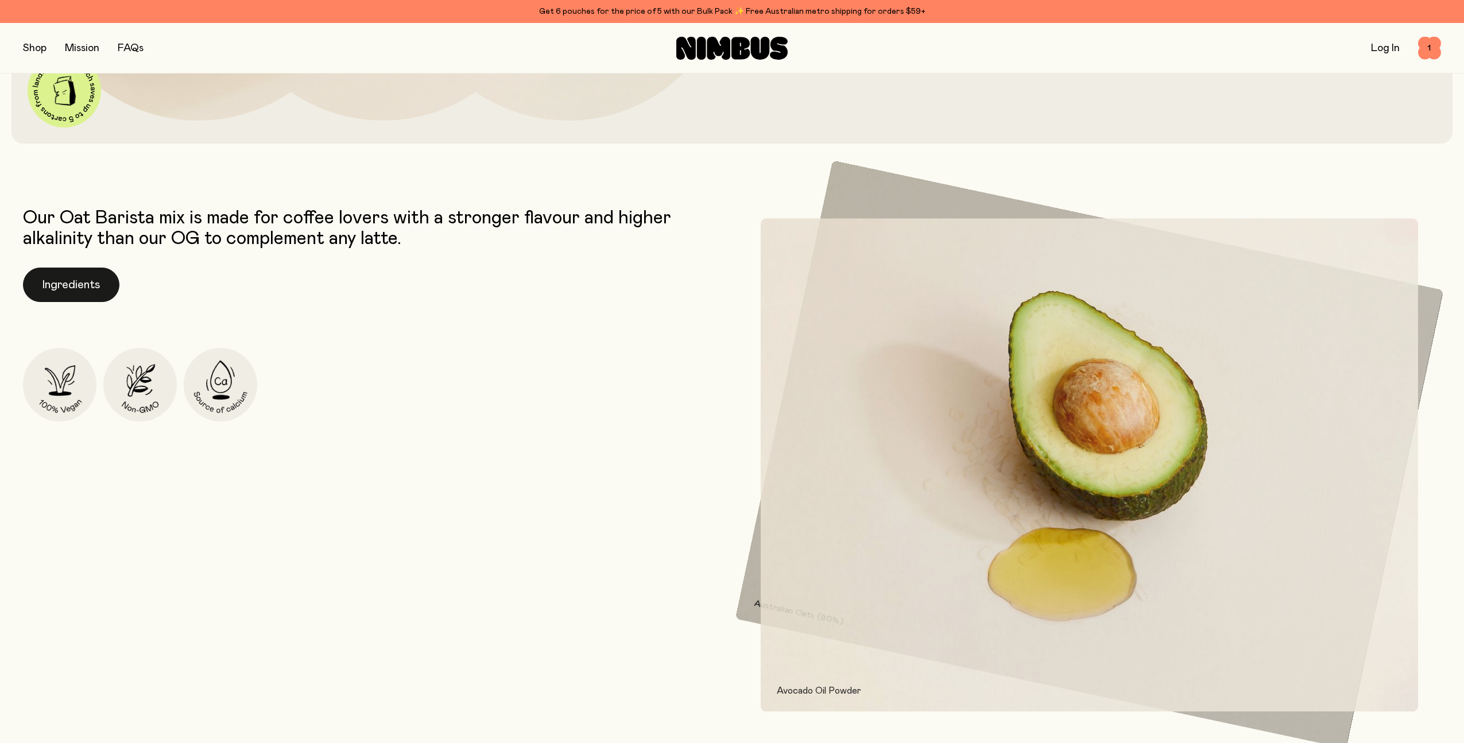
click at [75, 285] on button "Ingredients" at bounding box center [71, 285] width 96 height 34
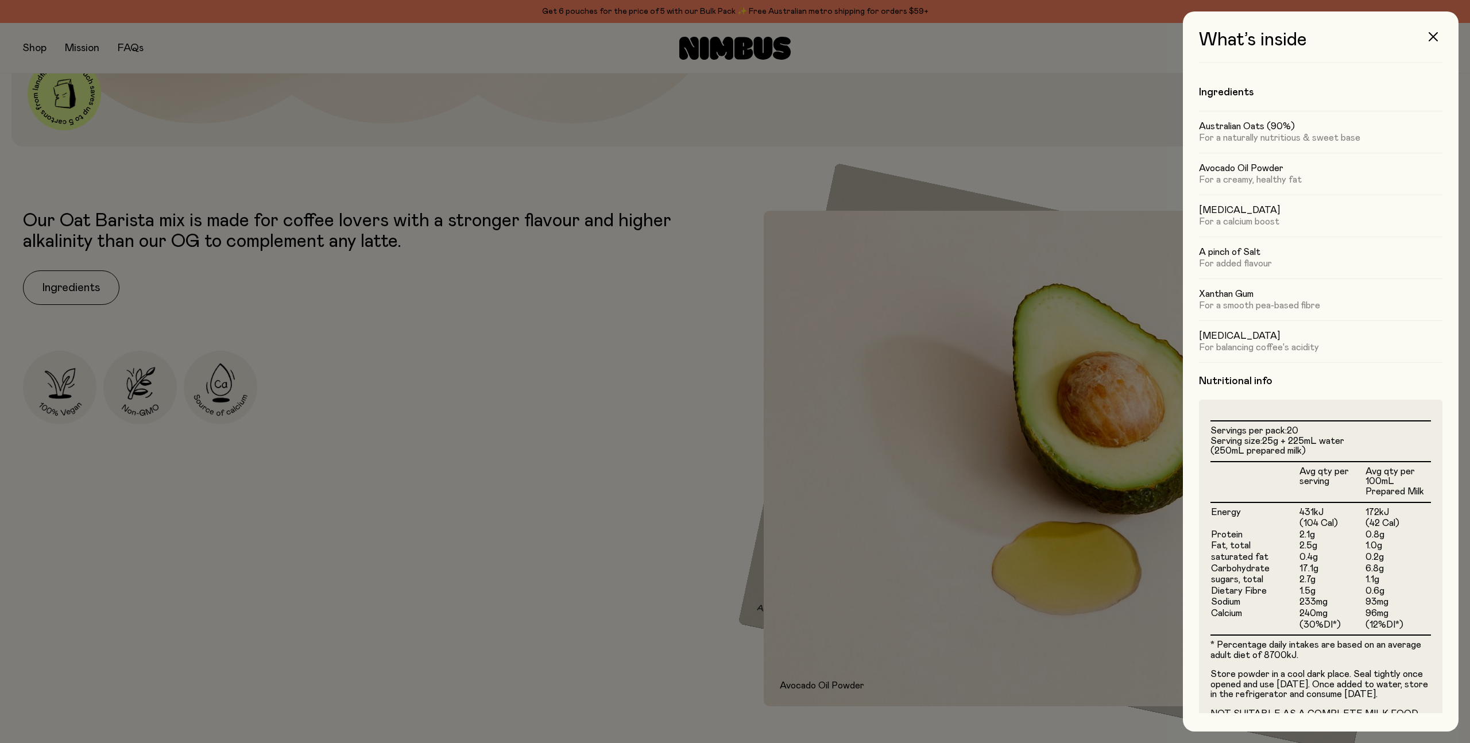
click at [544, 305] on div at bounding box center [735, 371] width 1470 height 743
